Goal: Information Seeking & Learning: Check status

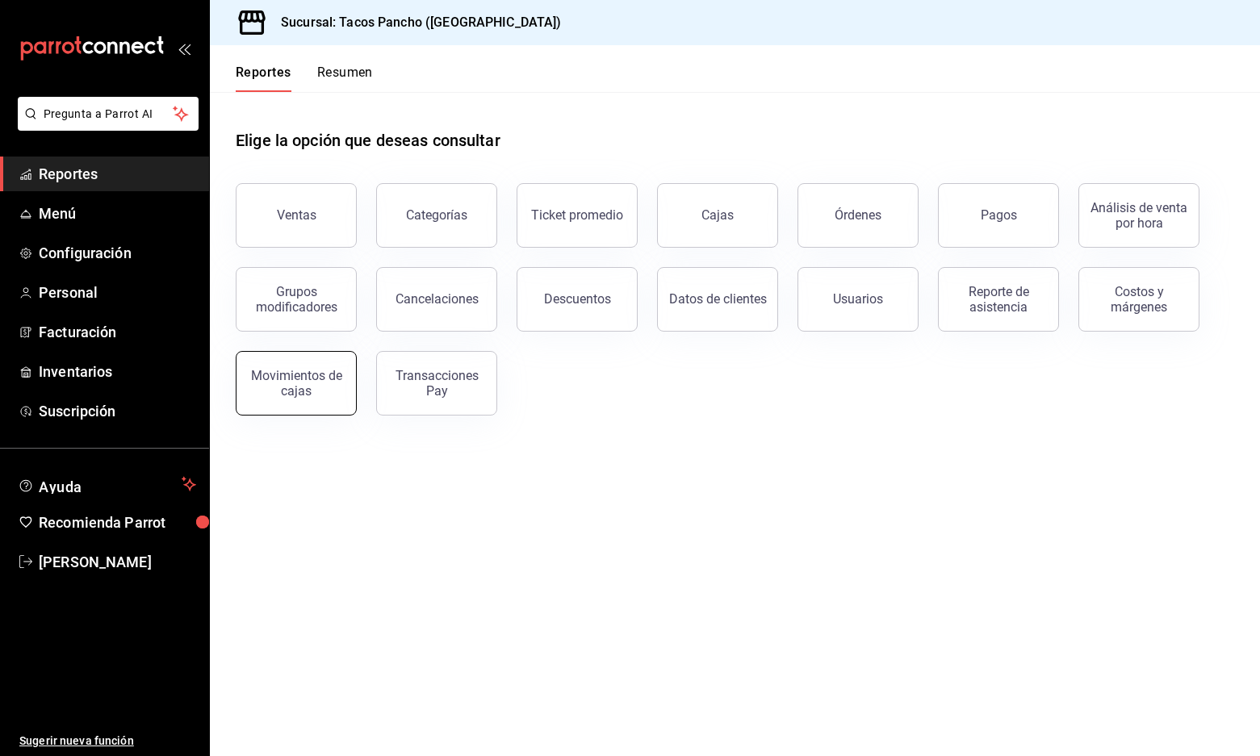
click at [342, 376] on button "Movimientos de cajas" at bounding box center [296, 383] width 121 height 65
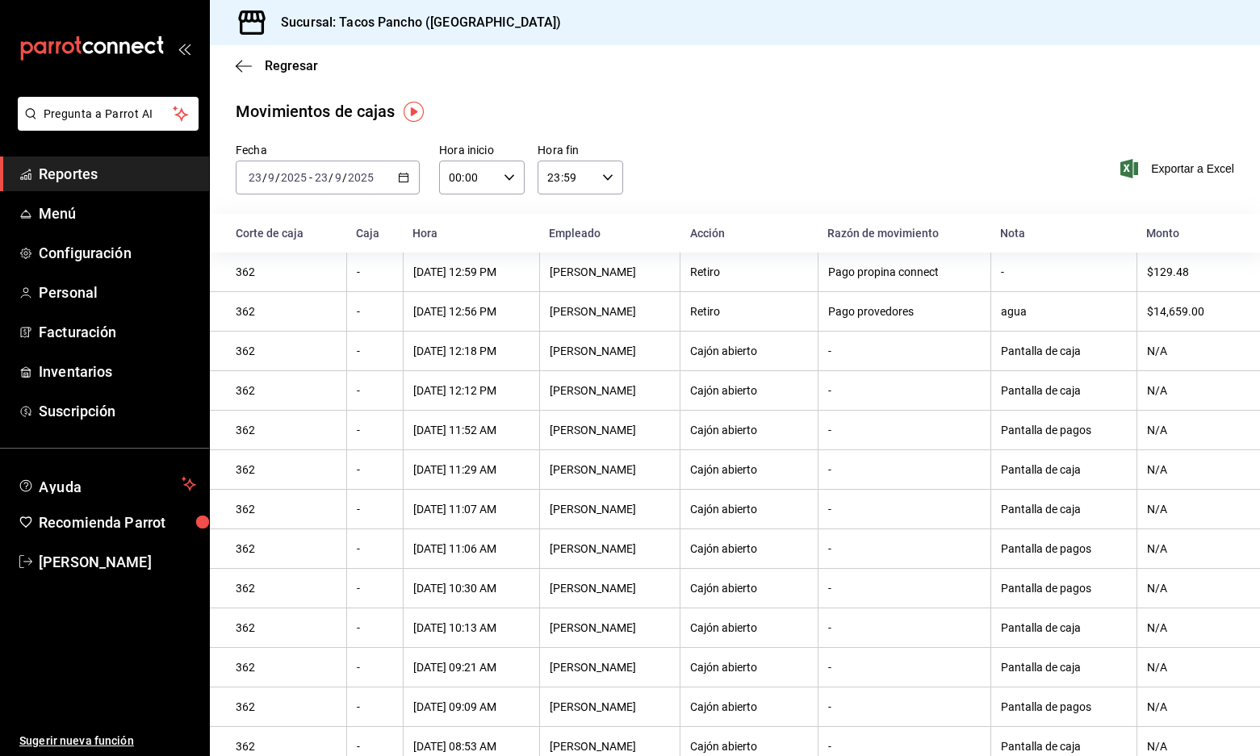
scroll to position [205, 0]
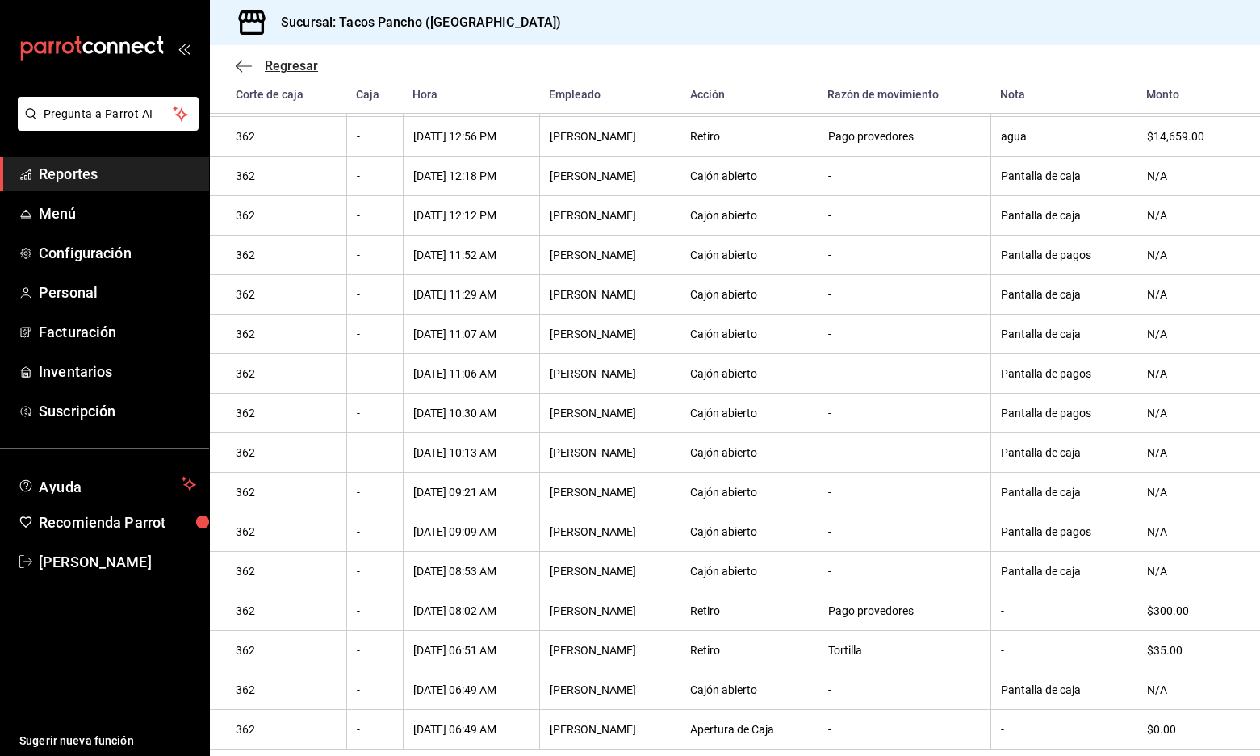
click at [243, 65] on icon "button" at bounding box center [244, 65] width 16 height 1
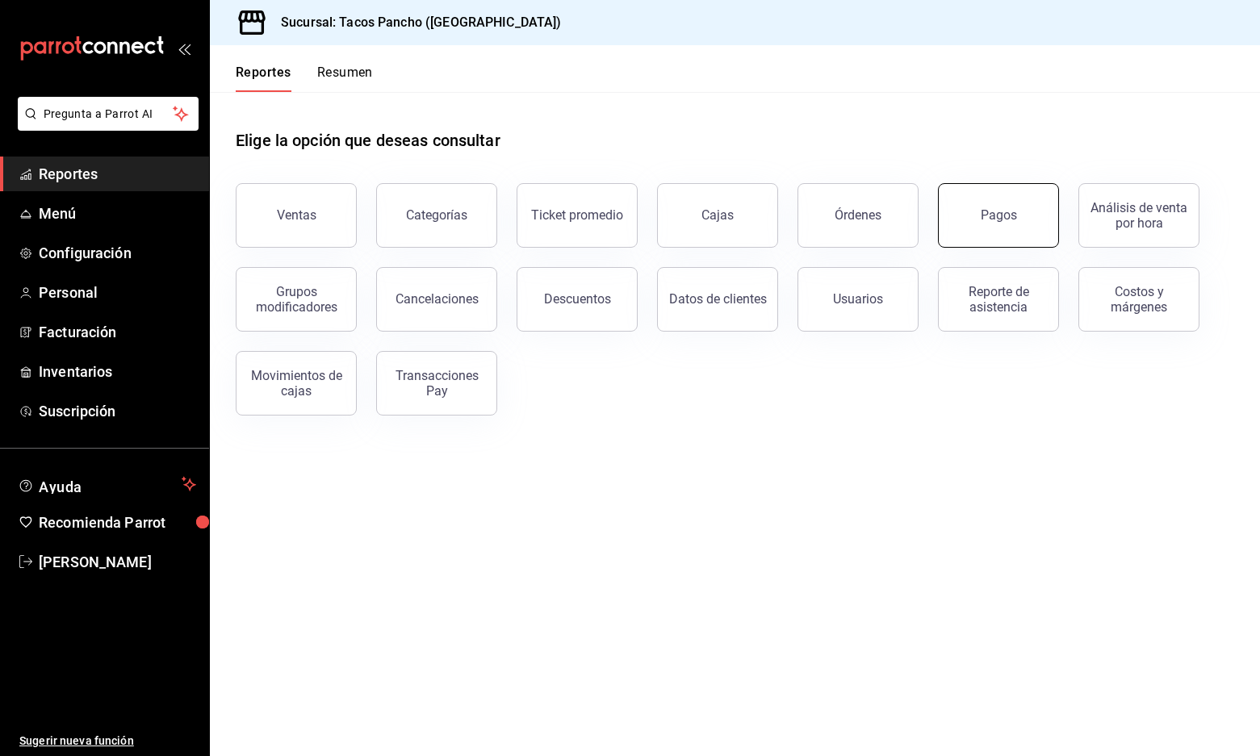
click at [994, 218] on div "Pagos" at bounding box center [998, 214] width 36 height 15
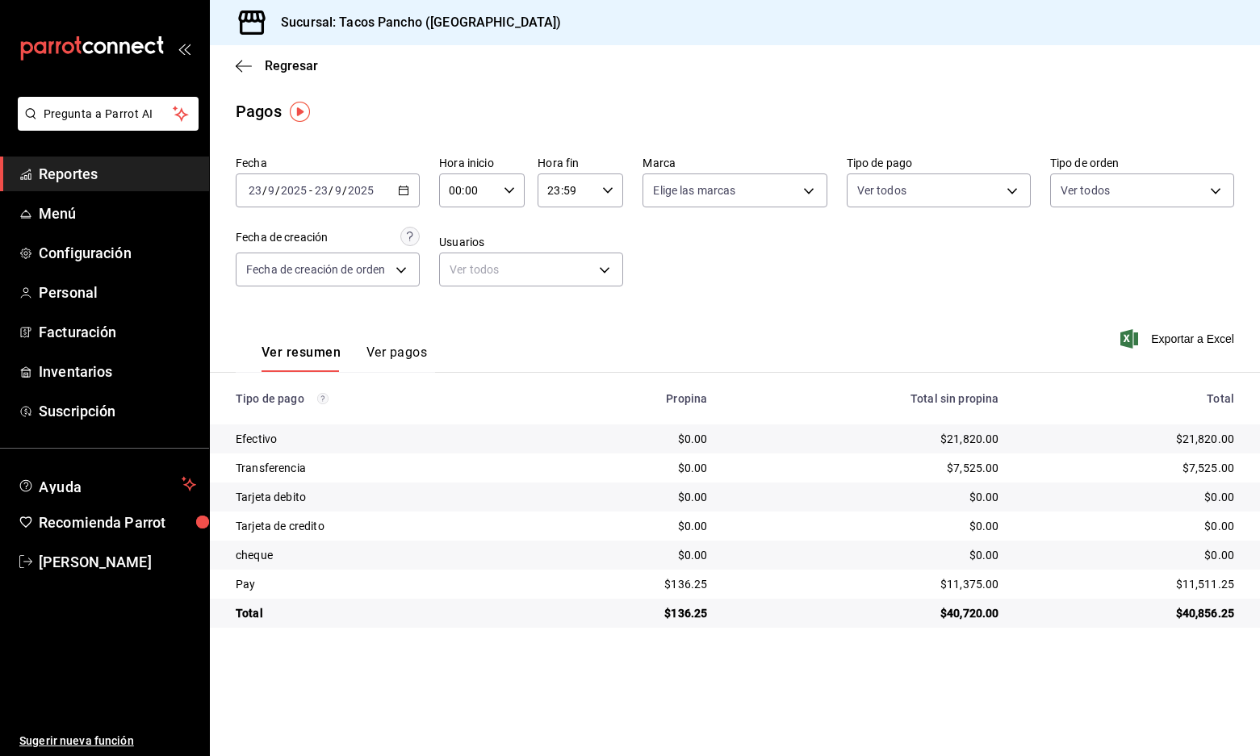
click at [388, 353] on button "Ver pagos" at bounding box center [396, 358] width 61 height 27
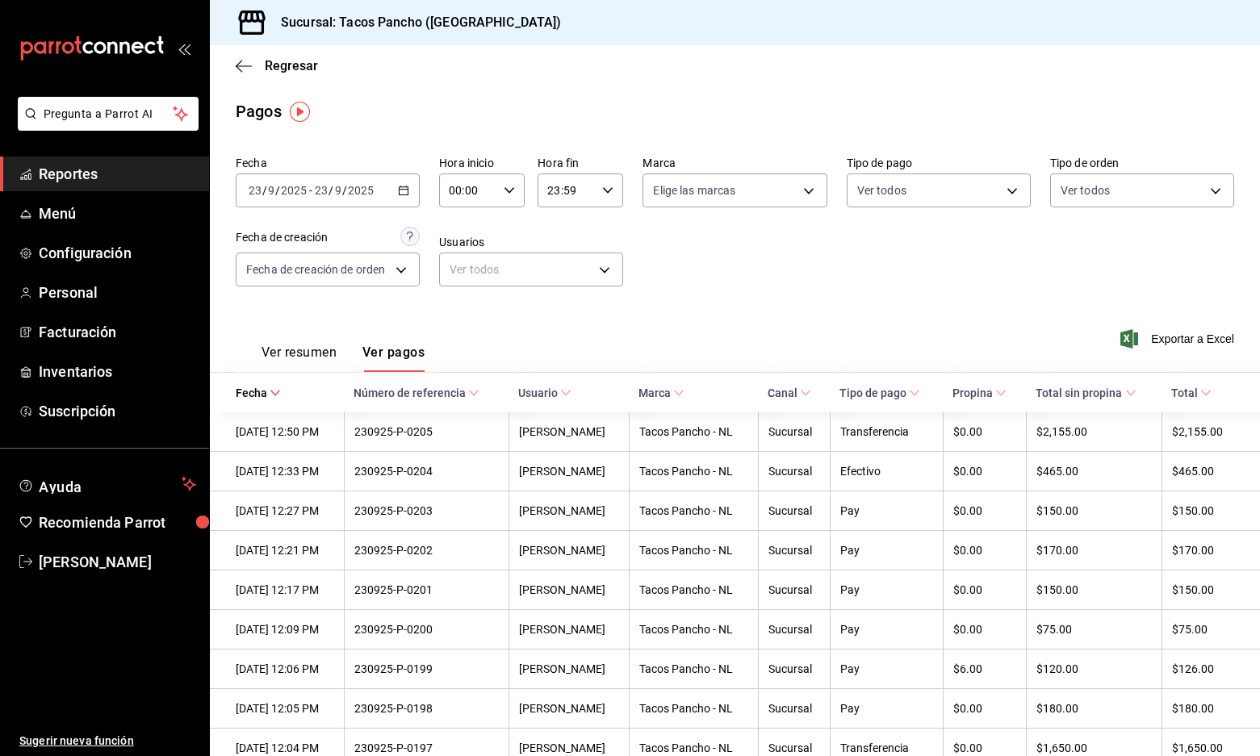
click at [316, 351] on button "Ver resumen" at bounding box center [298, 358] width 75 height 27
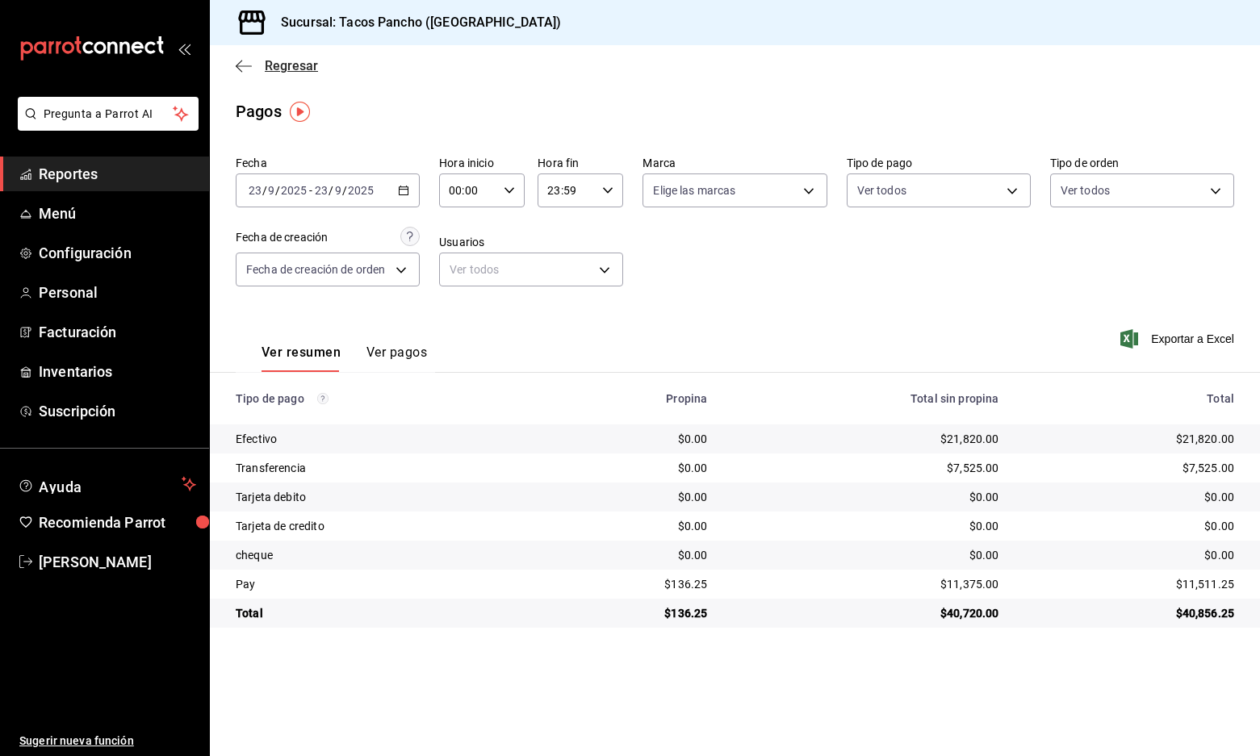
click at [243, 65] on icon "button" at bounding box center [244, 66] width 16 height 15
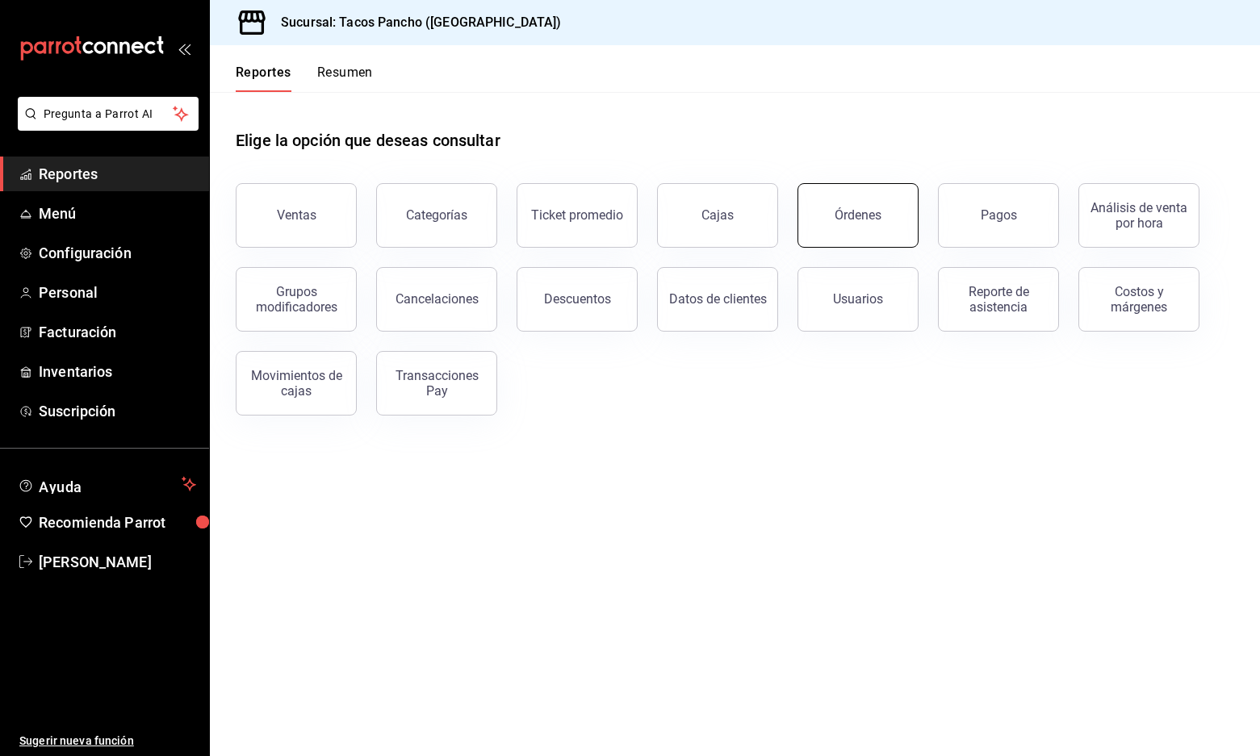
click at [853, 224] on button "Órdenes" at bounding box center [857, 215] width 121 height 65
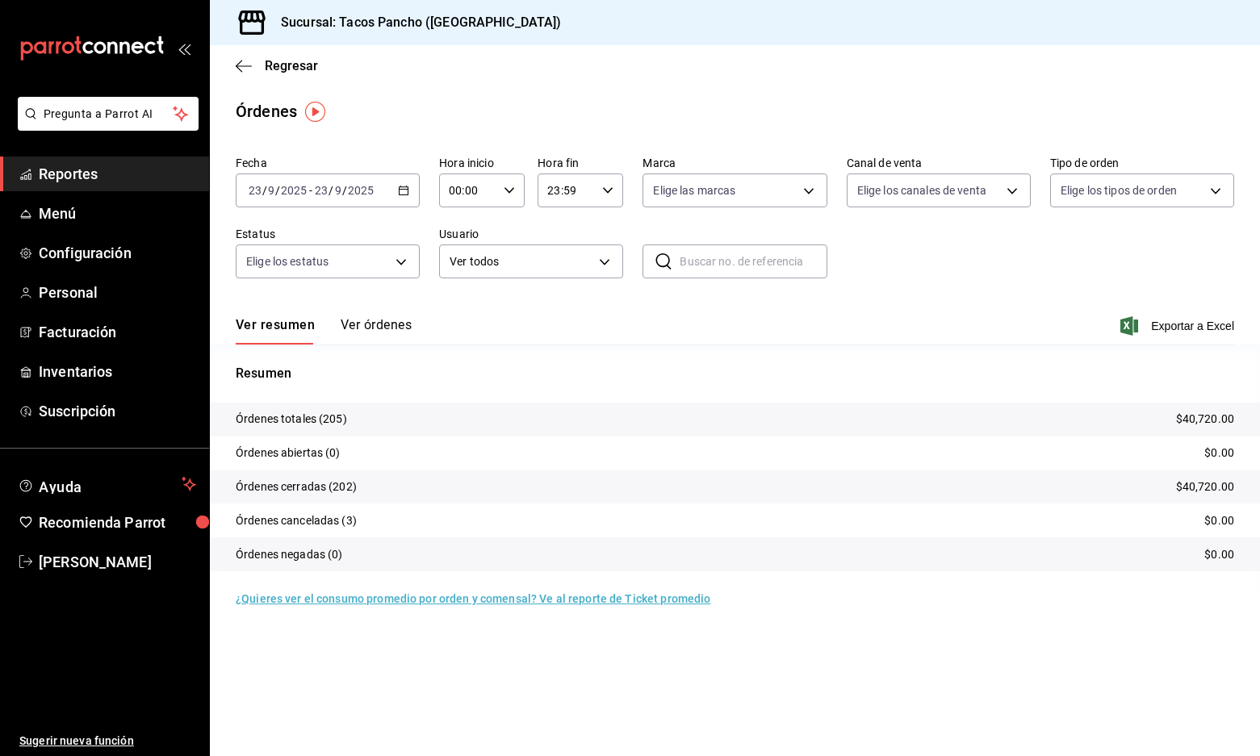
click at [395, 330] on button "Ver órdenes" at bounding box center [376, 330] width 71 height 27
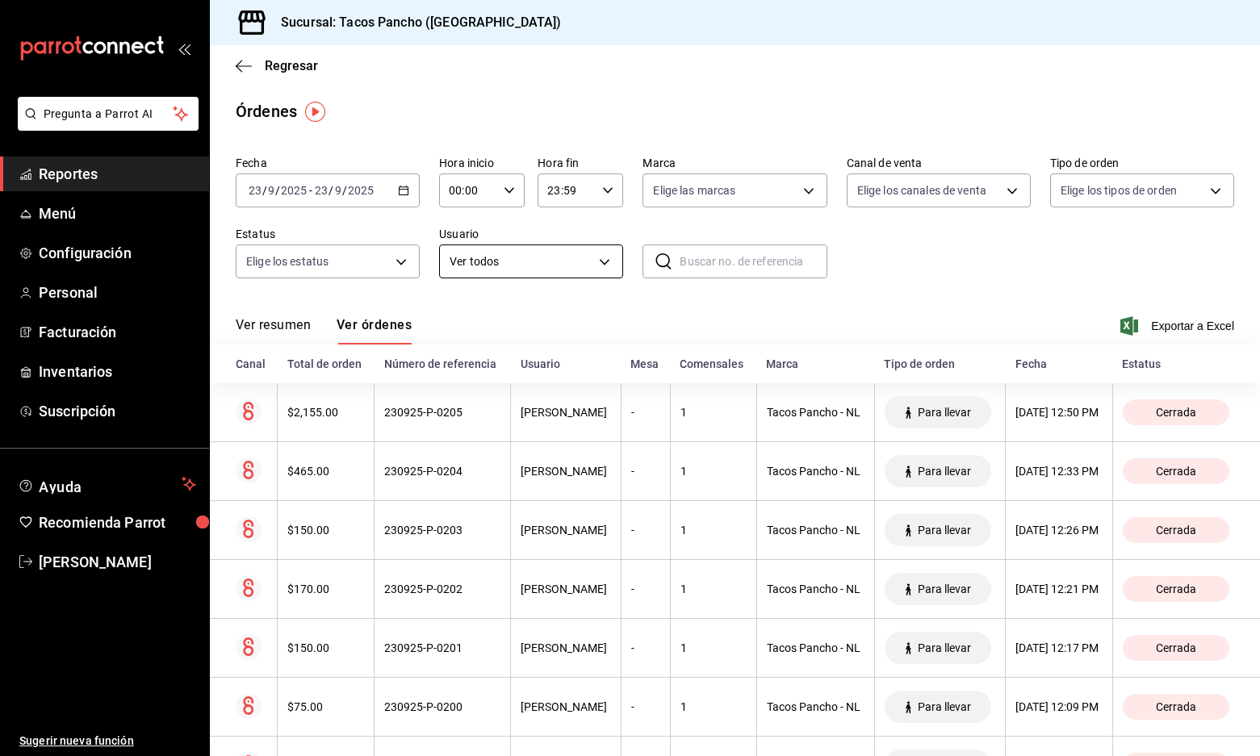
click at [594, 257] on body "Pregunta a Parrot AI Reportes Menú Configuración Personal Facturación Inventari…" at bounding box center [630, 378] width 1260 height 756
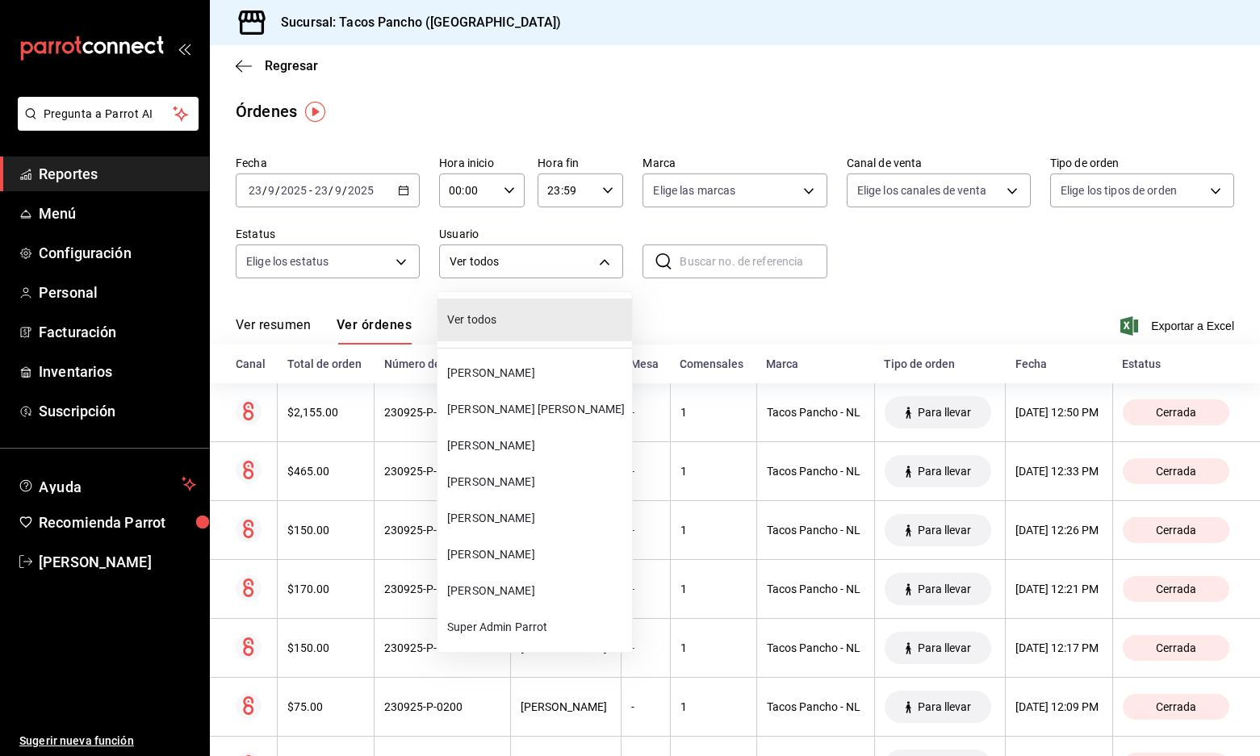
click at [555, 263] on div at bounding box center [630, 378] width 1260 height 756
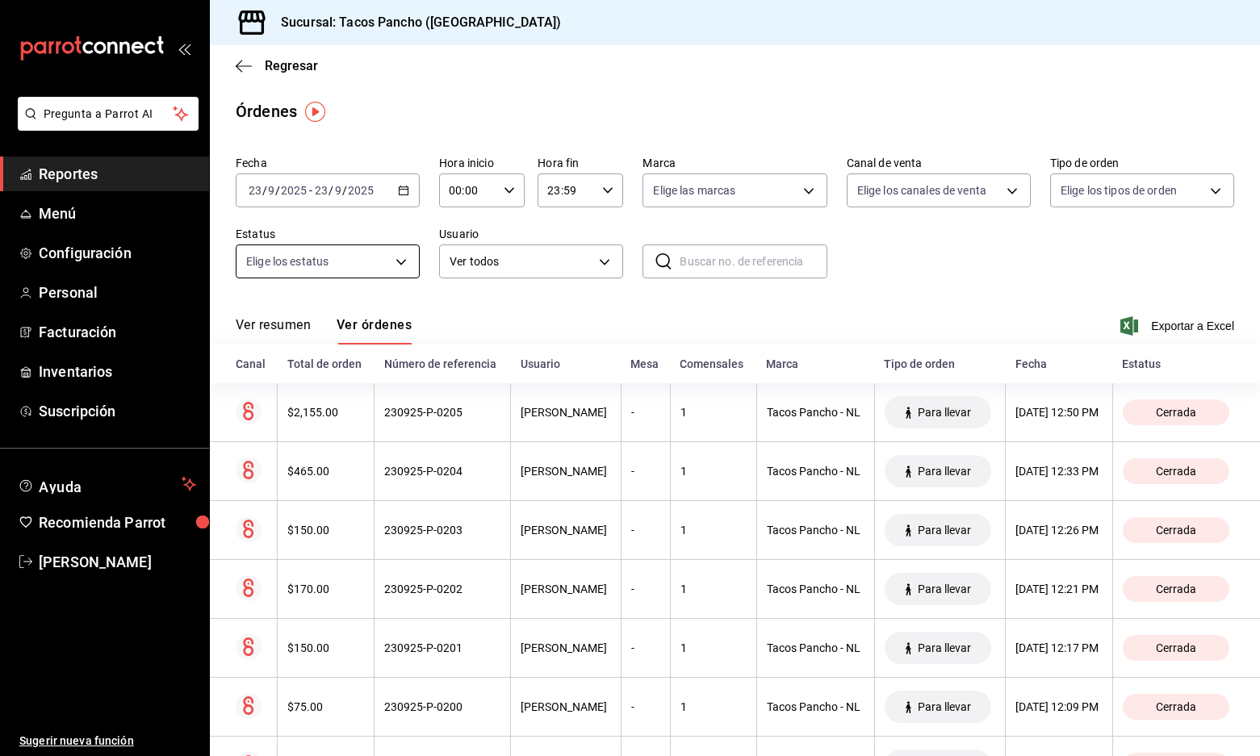
click at [361, 267] on body "Pregunta a Parrot AI Reportes Menú Configuración Personal Facturación Inventari…" at bounding box center [630, 378] width 1260 height 756
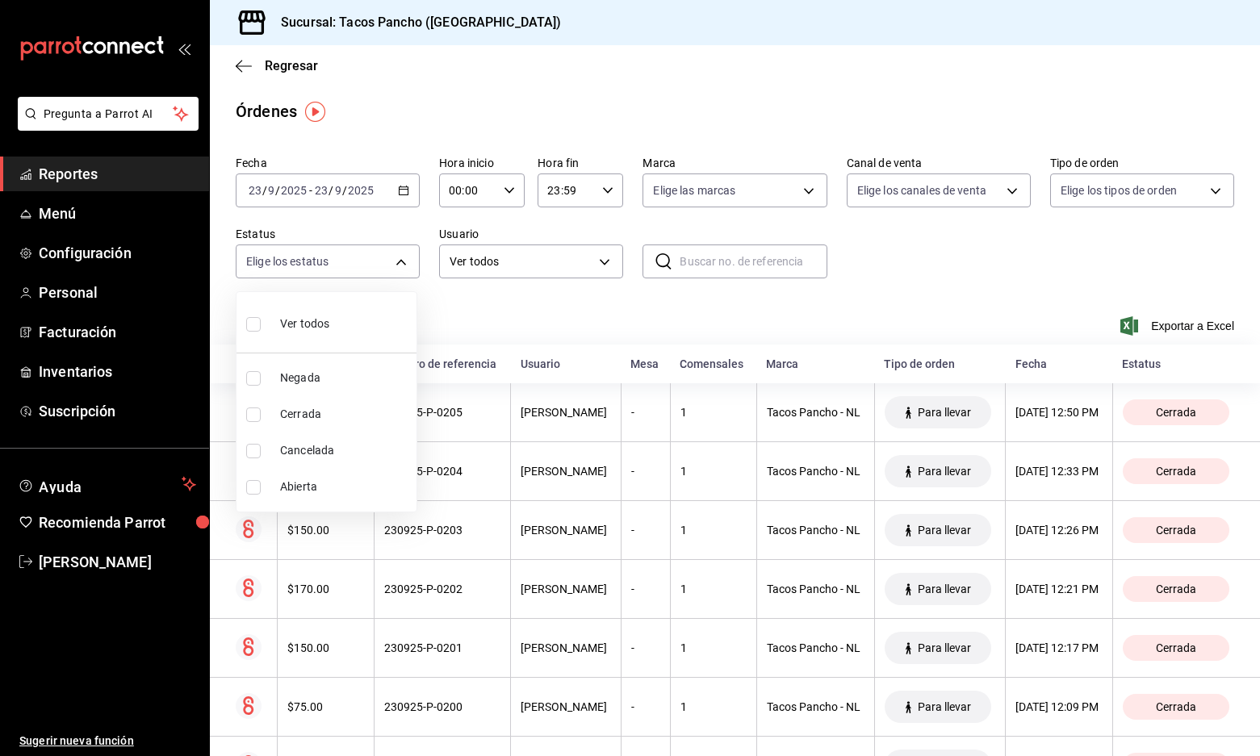
click at [1065, 186] on div at bounding box center [630, 378] width 1260 height 756
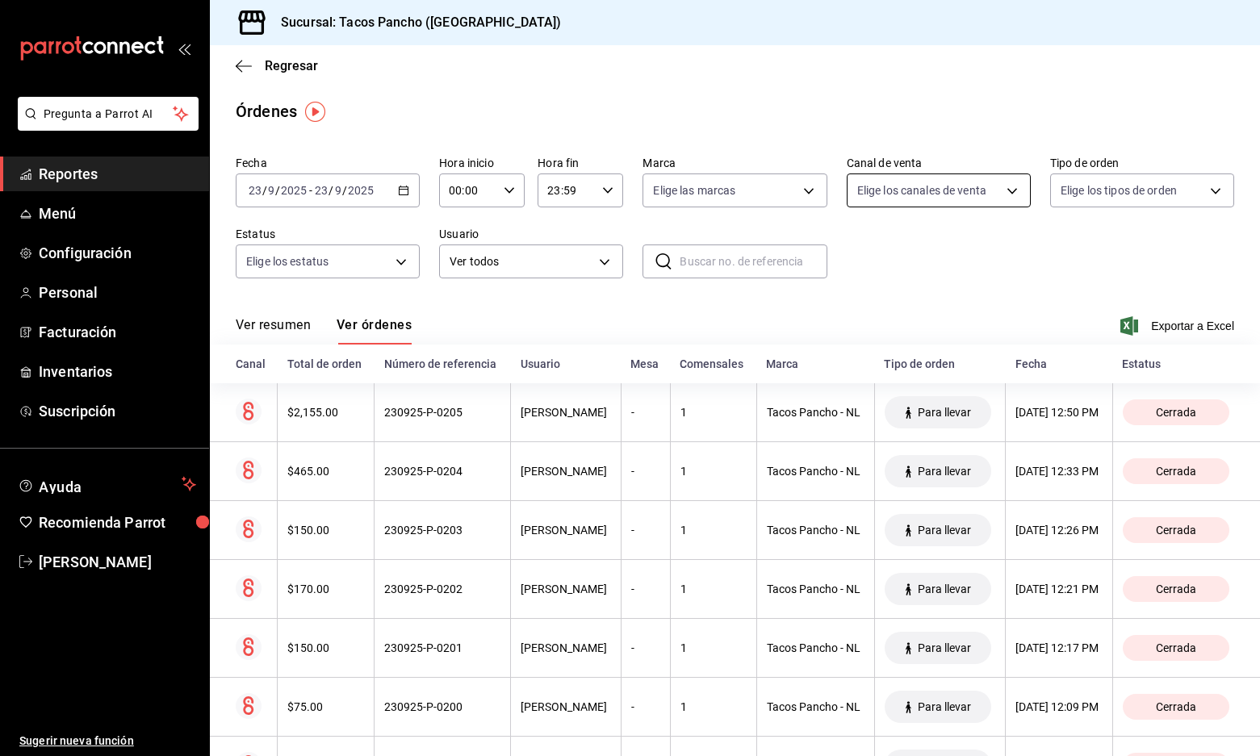
drag, startPoint x: 890, startPoint y: 194, endPoint x: 878, endPoint y: 197, distance: 12.5
click at [715, 199] on body "Pregunta a Parrot AI Reportes Menú Configuración Personal Facturación Inventari…" at bounding box center [630, 378] width 1260 height 756
click at [673, 92] on div at bounding box center [630, 378] width 1260 height 756
click at [319, 249] on body "Pregunta a Parrot AI Reportes Menú Configuración Personal Facturación Inventari…" at bounding box center [630, 378] width 1260 height 756
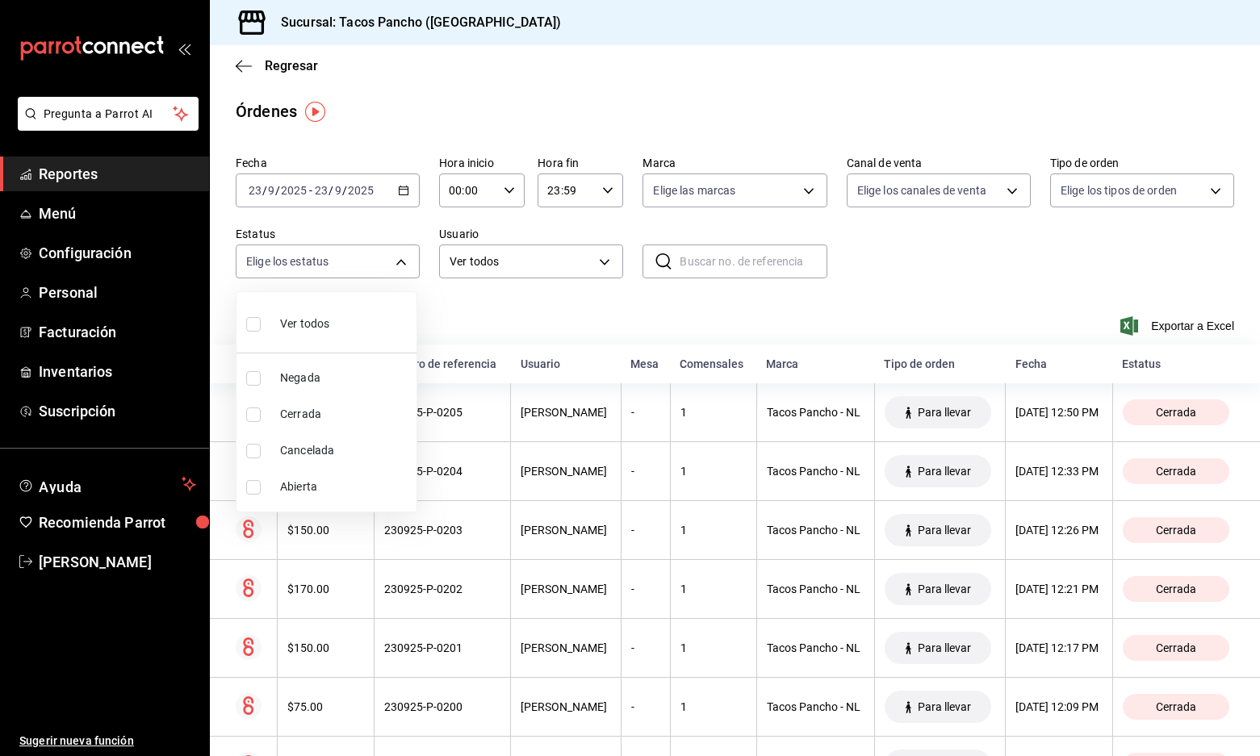
click at [545, 254] on div at bounding box center [630, 378] width 1260 height 756
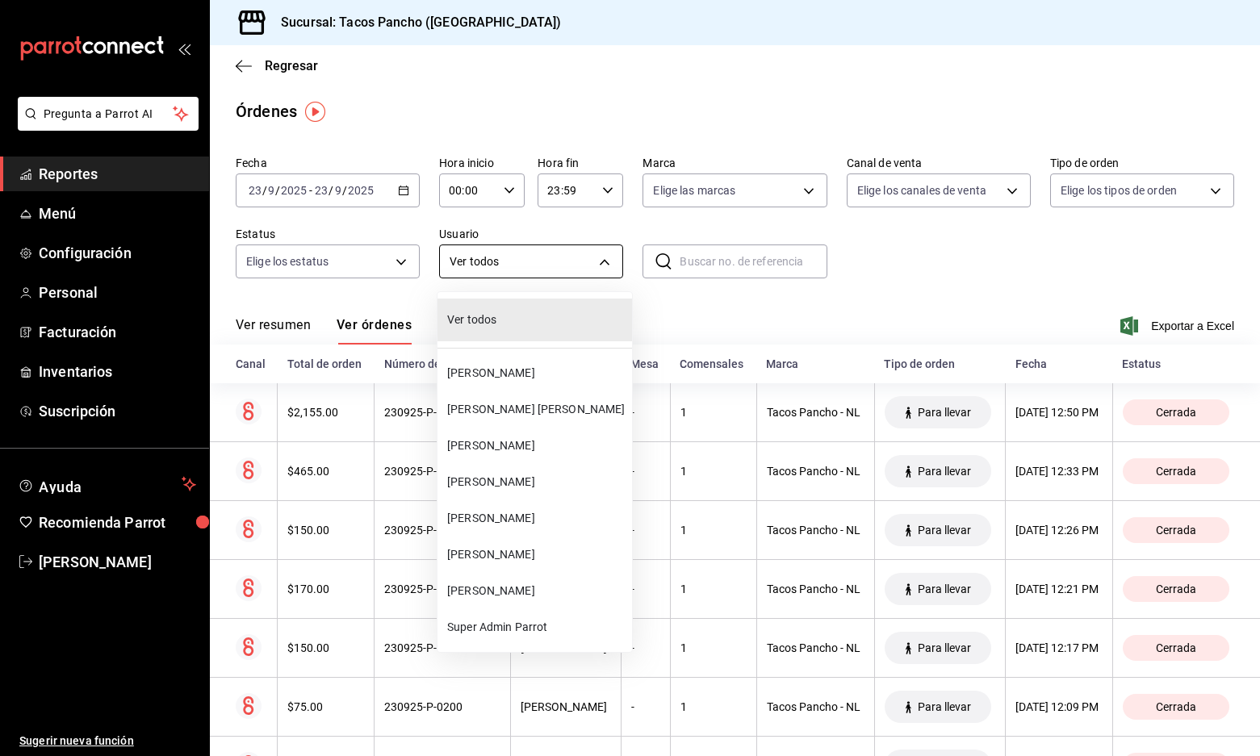
click at [549, 259] on body "Pregunta a Parrot AI Reportes Menú Configuración Personal Facturación Inventari…" at bounding box center [630, 378] width 1260 height 756
click at [671, 262] on div at bounding box center [630, 378] width 1260 height 756
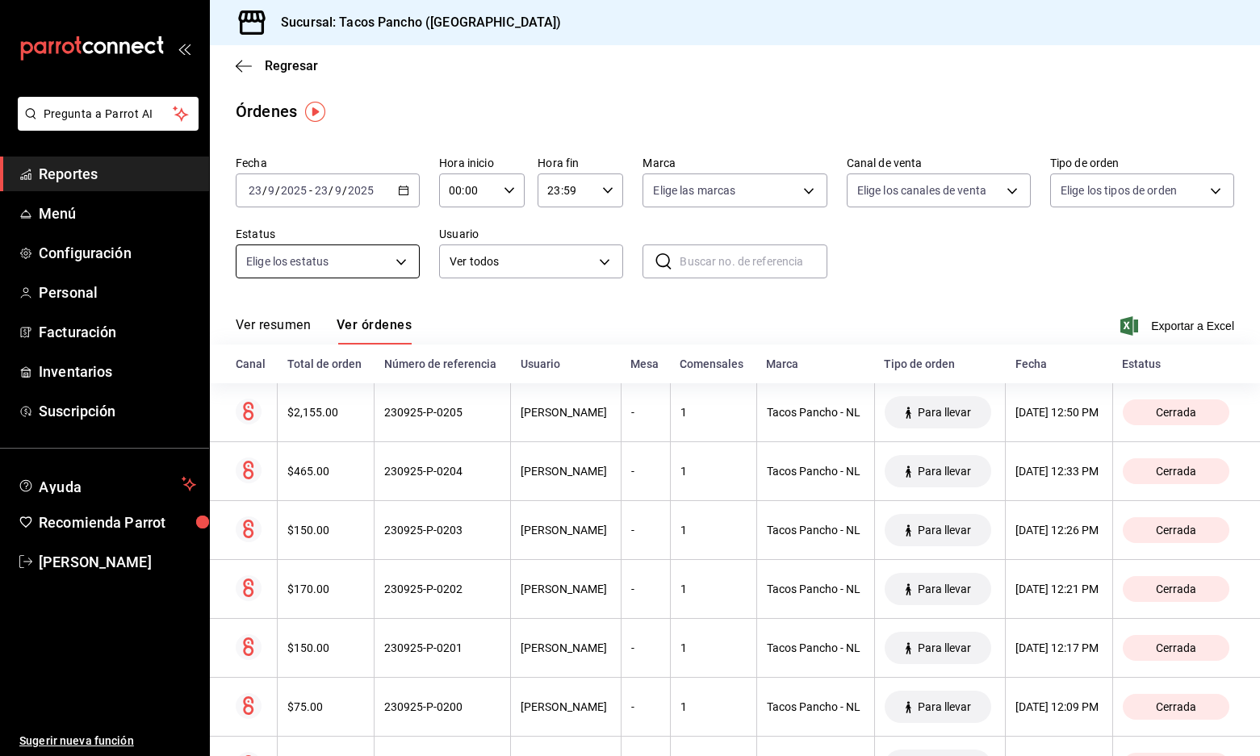
click at [312, 260] on body "Pregunta a Parrot AI Reportes Menú Configuración Personal Facturación Inventari…" at bounding box center [630, 378] width 1260 height 756
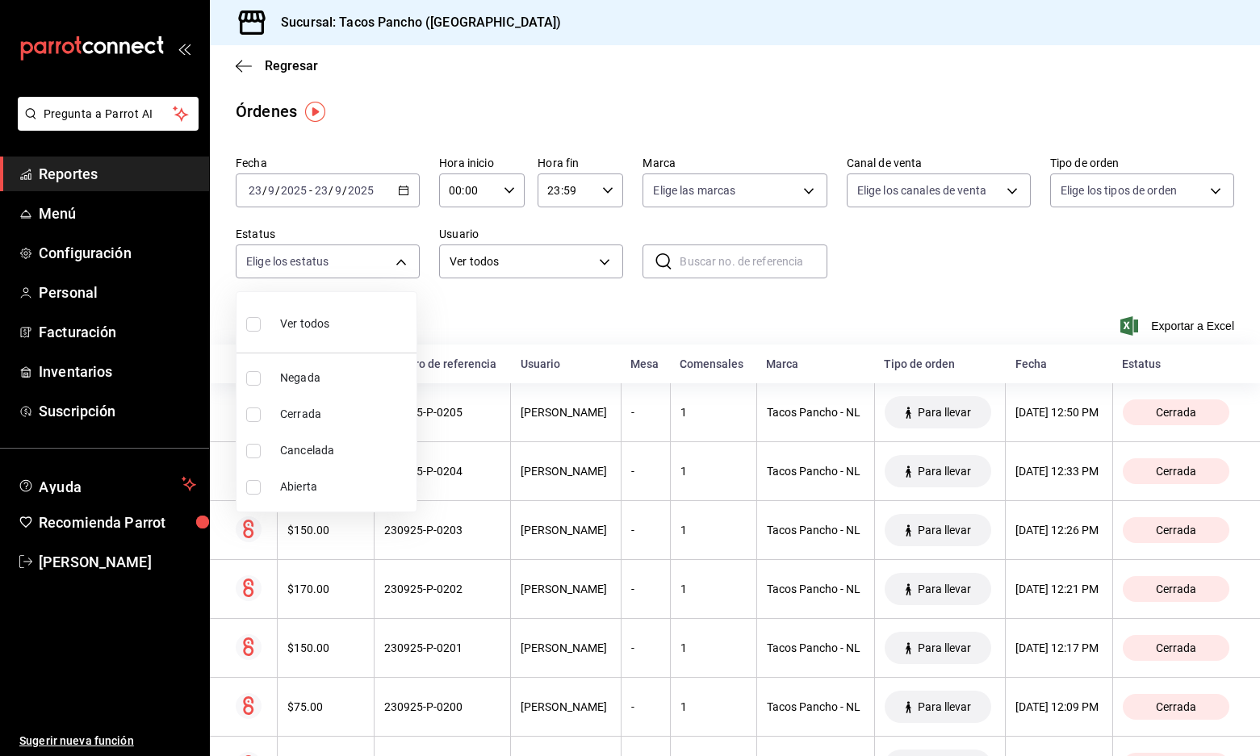
click at [328, 262] on div at bounding box center [630, 378] width 1260 height 756
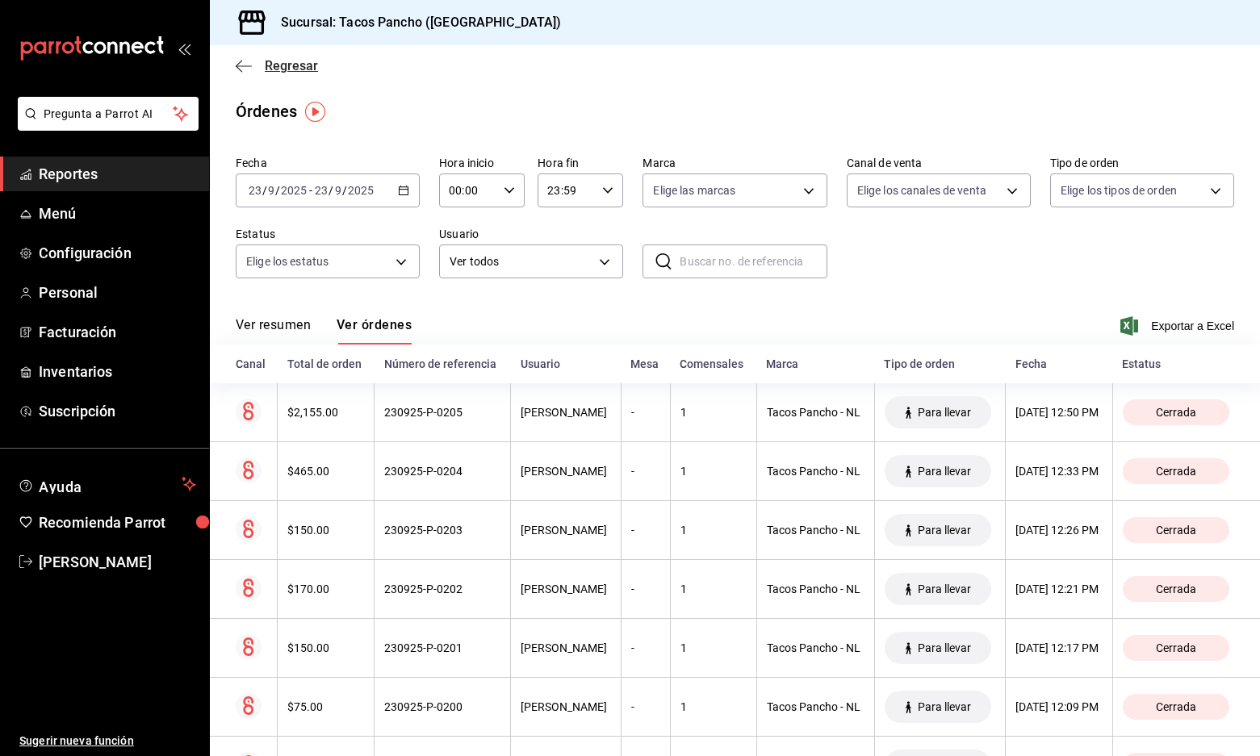
click at [249, 69] on icon "button" at bounding box center [244, 66] width 16 height 15
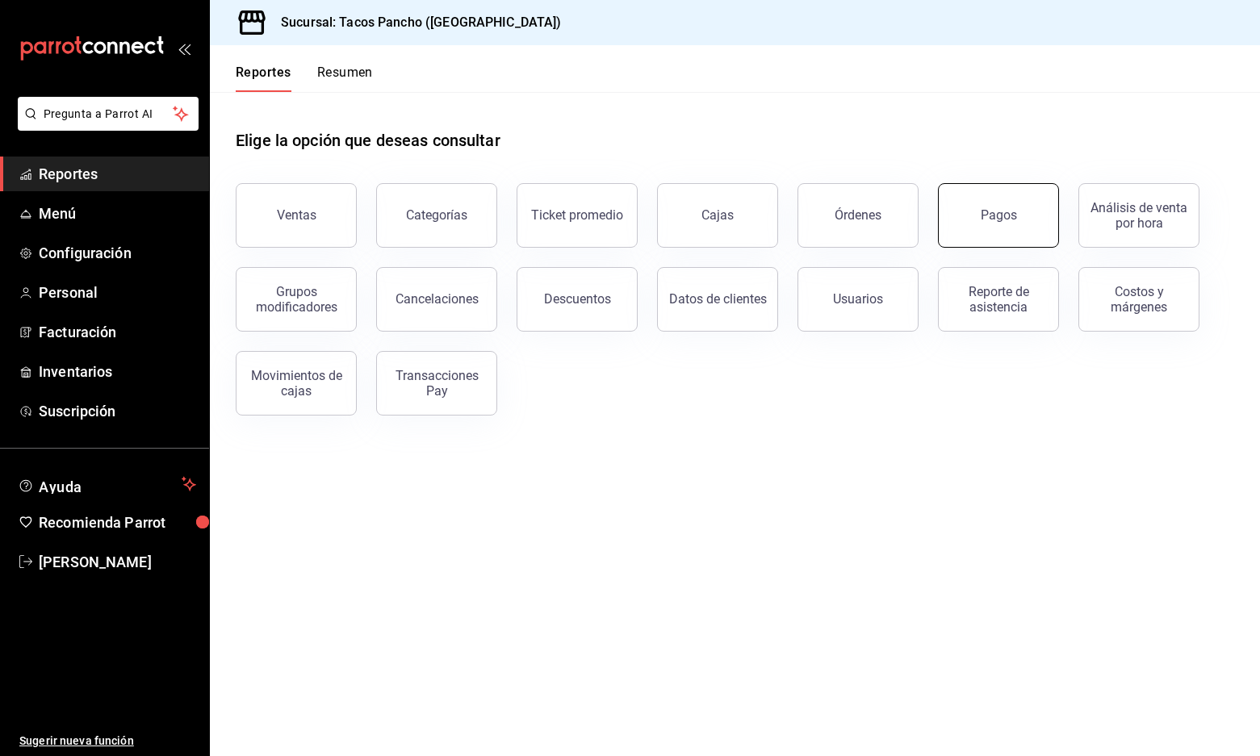
click at [993, 220] on div "Pagos" at bounding box center [998, 214] width 36 height 15
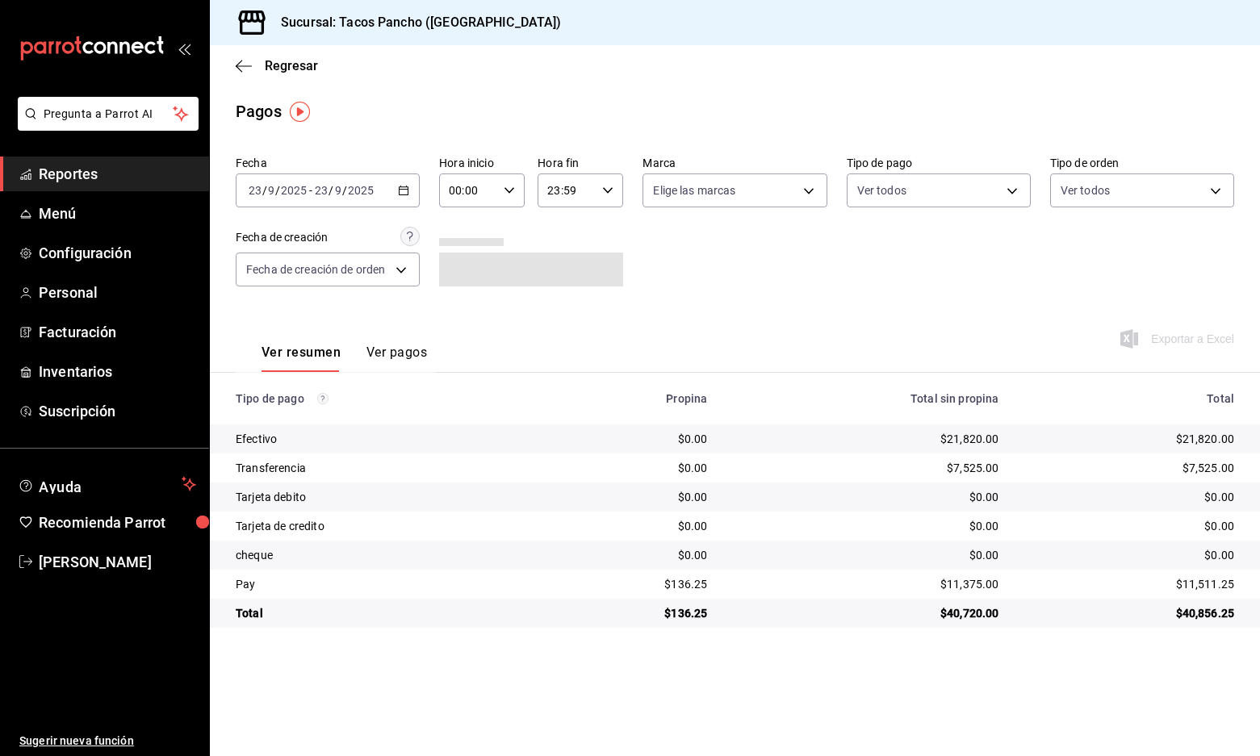
click at [397, 360] on button "Ver pagos" at bounding box center [396, 358] width 61 height 27
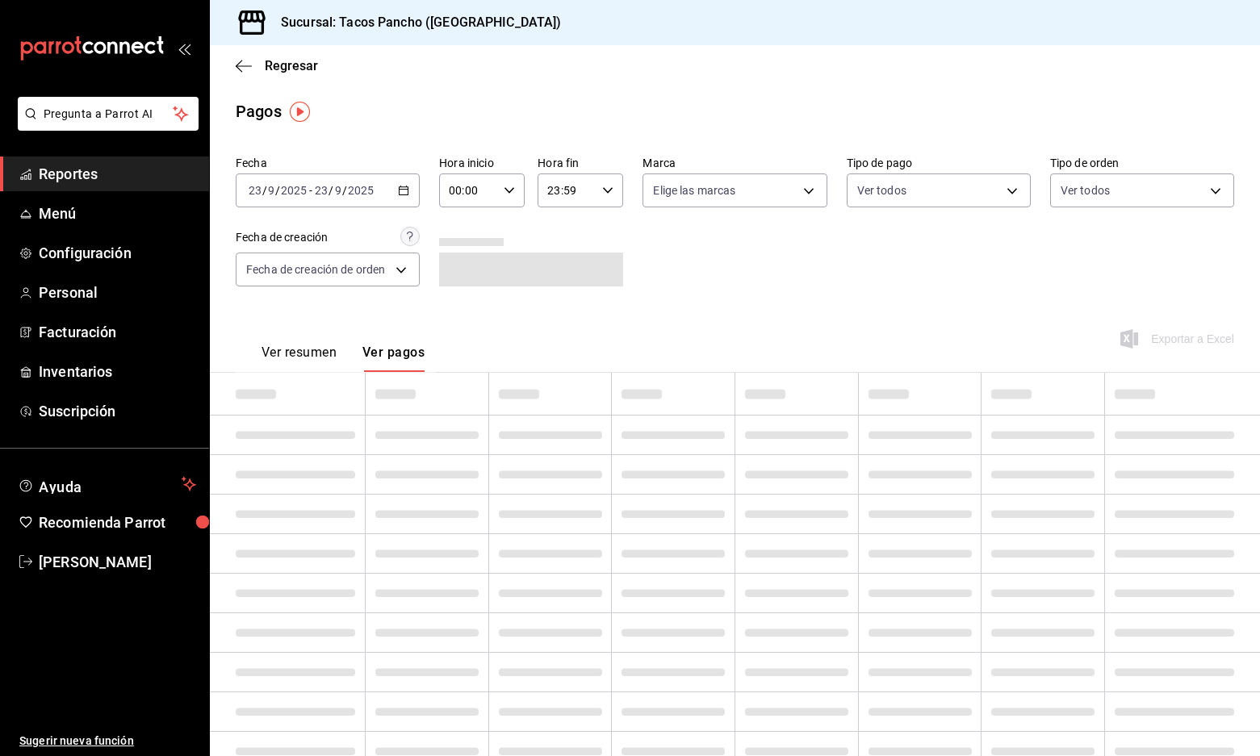
click at [397, 360] on button "Ver pagos" at bounding box center [393, 358] width 62 height 27
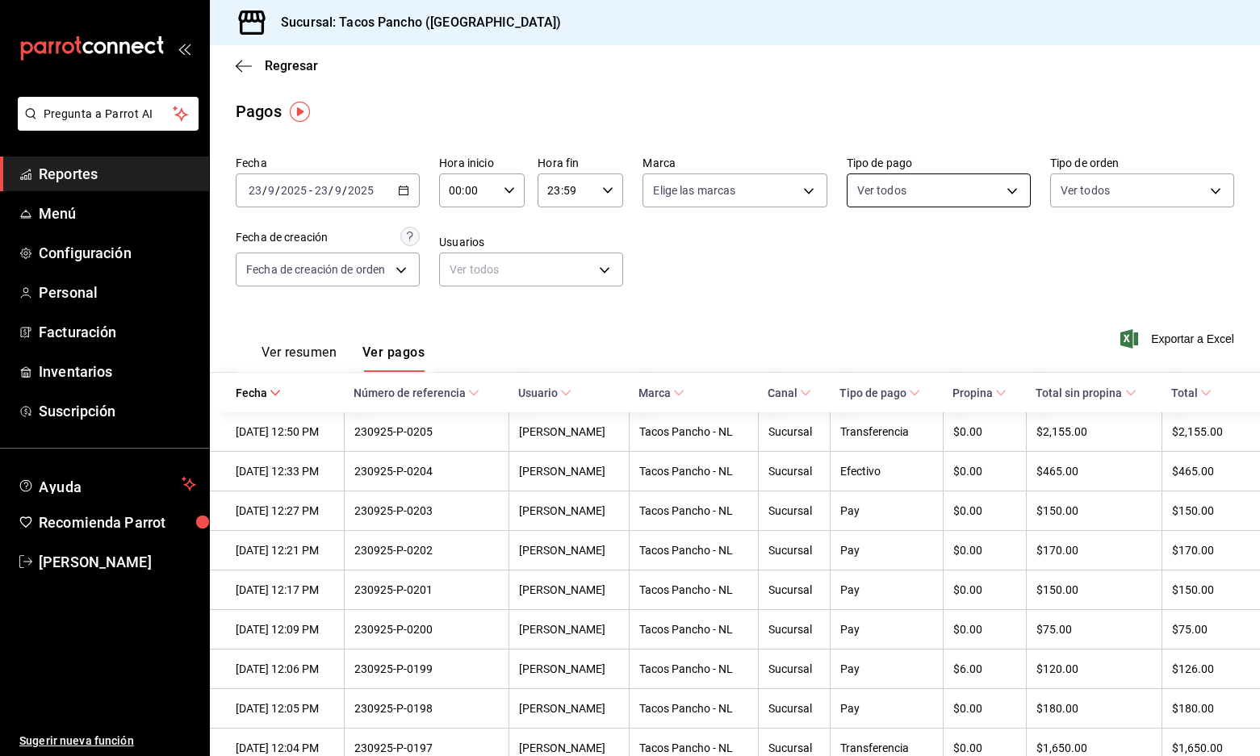
click at [930, 194] on body "Pregunta a Parrot AI Reportes Menú Configuración Personal Facturación Inventari…" at bounding box center [630, 378] width 1260 height 756
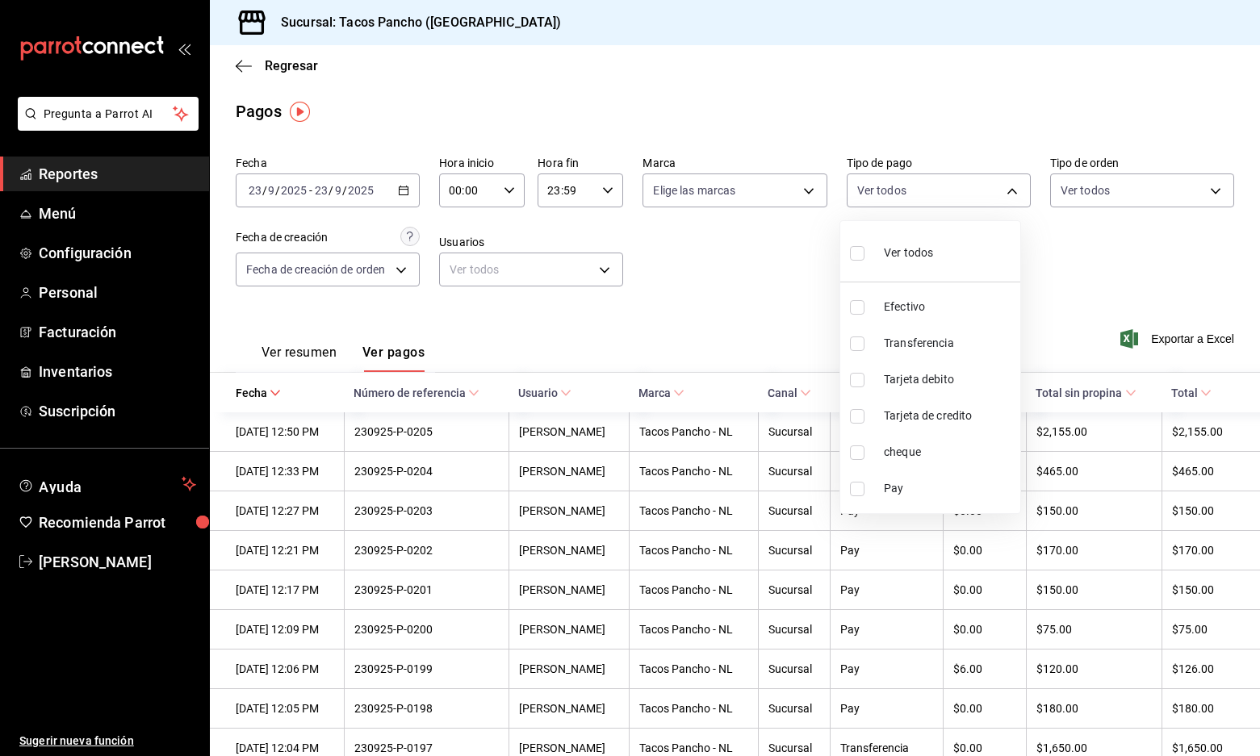
click at [870, 354] on li "Transferencia" at bounding box center [930, 343] width 180 height 36
type input "03477cf0-7e16-4499-a65e-c066a34ced64"
checkbox input "true"
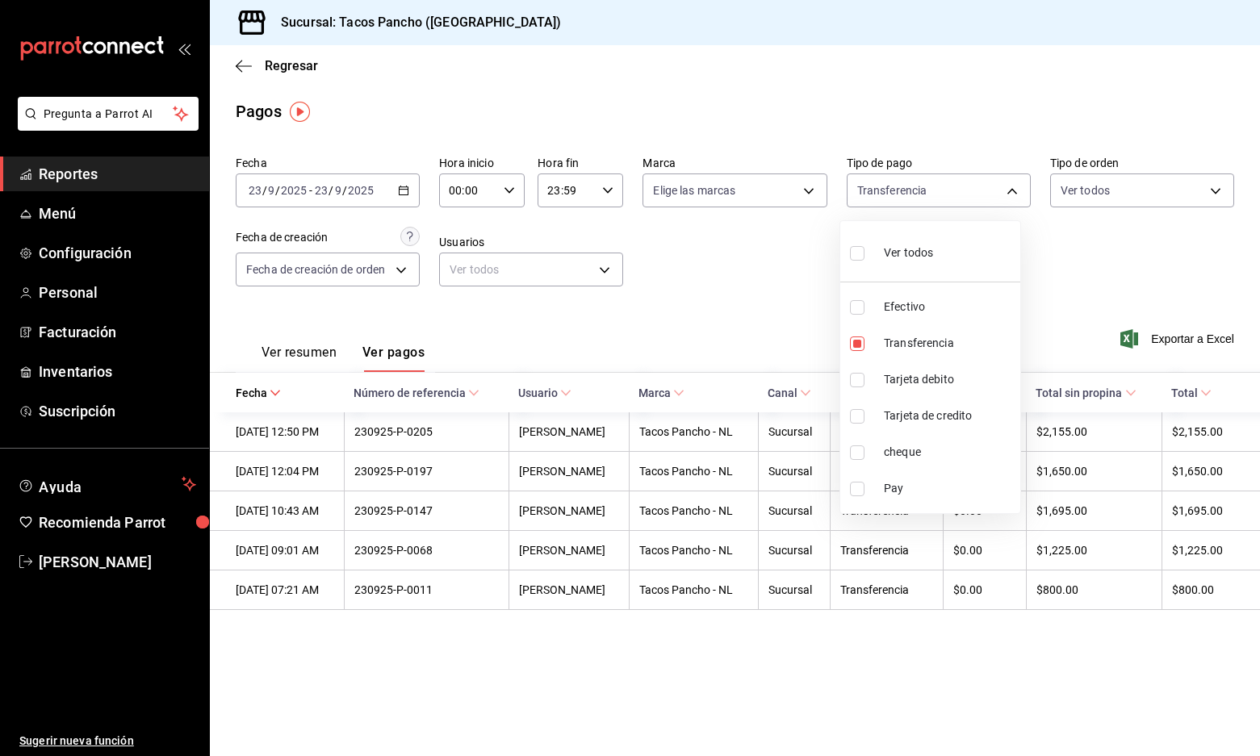
click at [1160, 599] on div at bounding box center [630, 378] width 1260 height 756
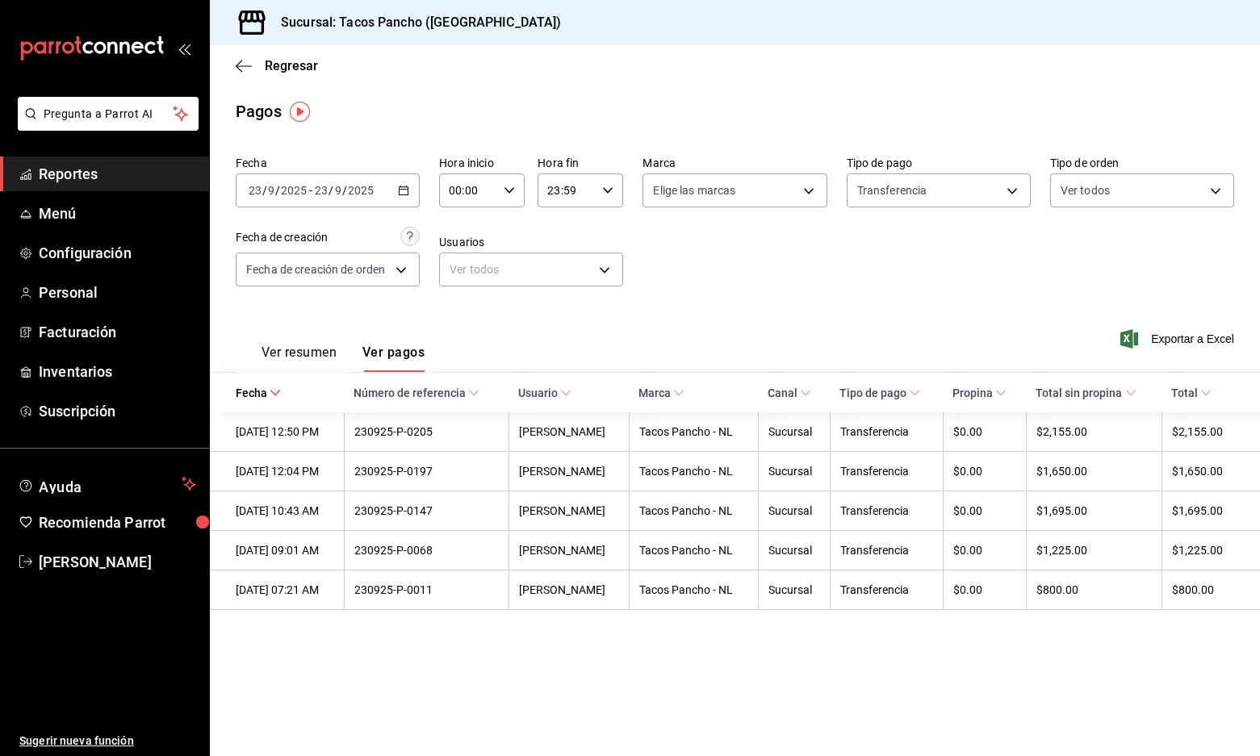
click at [1172, 280] on div "Fecha [DATE] [DATE] - [DATE] [DATE] Hora inicio 00:00 Hora inicio Hora fin 23:5…" at bounding box center [735, 227] width 998 height 157
click at [244, 69] on icon "button" at bounding box center [244, 66] width 16 height 15
